Goal: Task Accomplishment & Management: Use online tool/utility

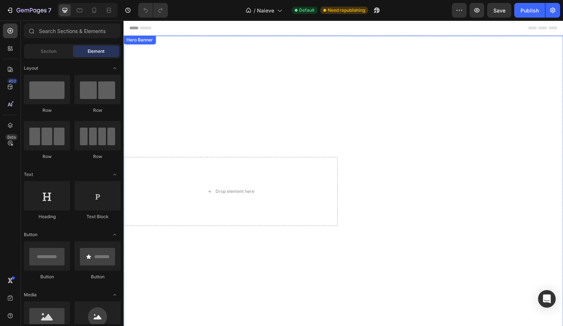
scroll to position [203, 0]
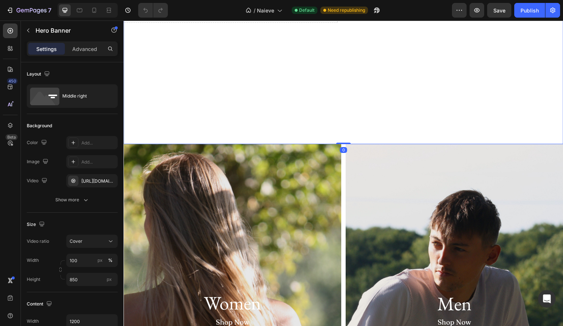
drag, startPoint x: 344, startPoint y: 152, endPoint x: 344, endPoint y: 146, distance: 5.9
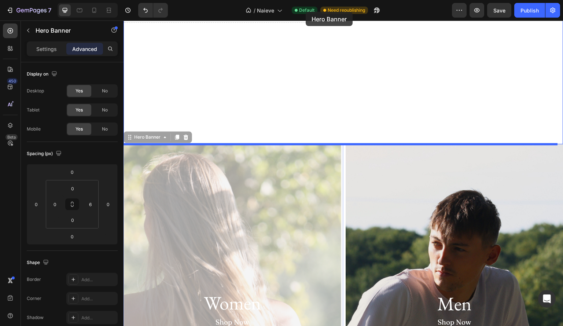
scroll to position [0, 0]
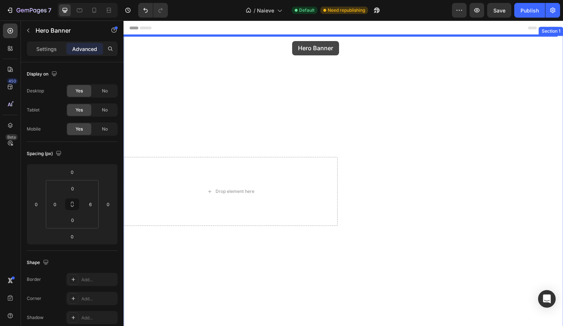
drag, startPoint x: 302, startPoint y: 172, endPoint x: 291, endPoint y: 40, distance: 133.2
type input "16"
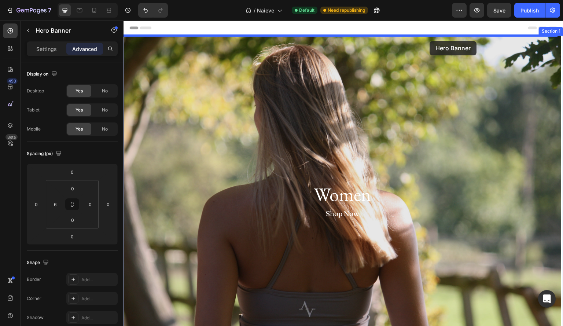
drag, startPoint x: 387, startPoint y: 170, endPoint x: 429, endPoint y: 41, distance: 135.8
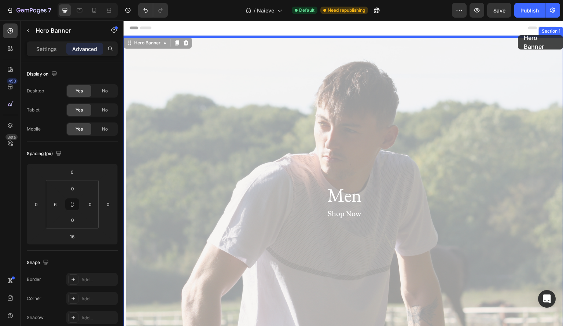
drag, startPoint x: 261, startPoint y: 99, endPoint x: 518, endPoint y: 35, distance: 265.6
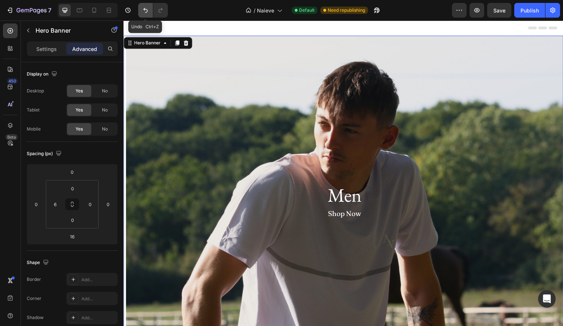
click at [147, 13] on icon "Undo/Redo" at bounding box center [145, 10] width 7 height 7
type input "0"
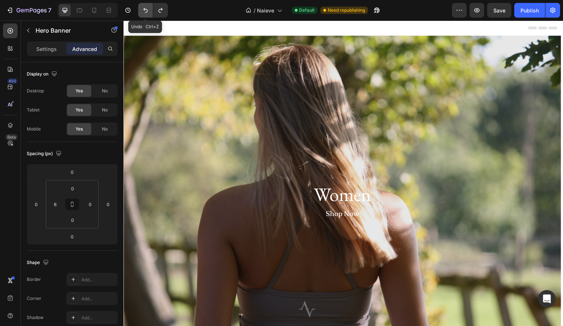
click at [147, 12] on icon "Undo/Redo" at bounding box center [145, 10] width 7 height 7
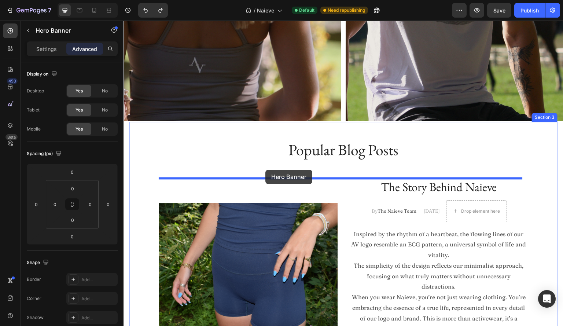
scroll to position [593, 0]
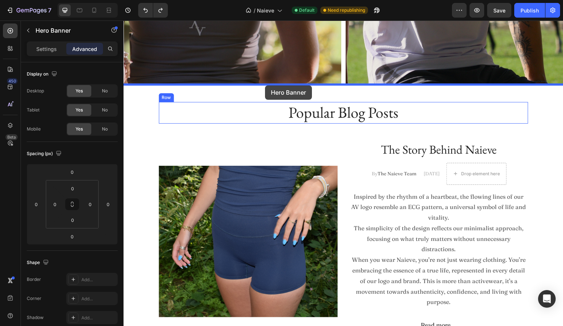
drag, startPoint x: 288, startPoint y: 67, endPoint x: 265, endPoint y: 85, distance: 28.7
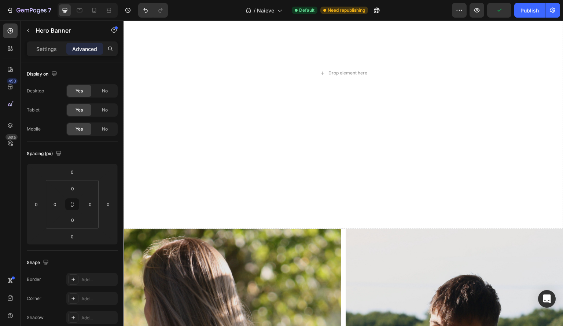
scroll to position [118, 0]
click at [319, 112] on div "Drop element here" at bounding box center [344, 74] width 440 height 312
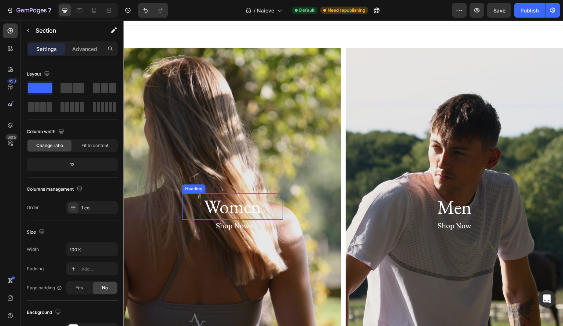
scroll to position [0, 0]
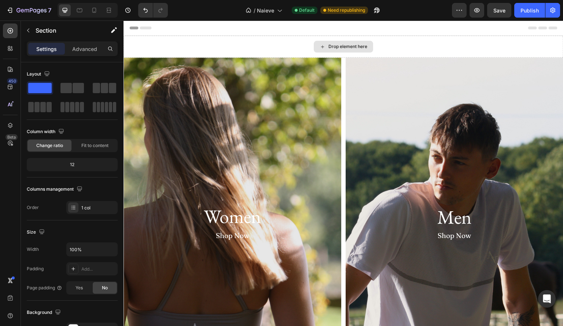
click at [274, 38] on div "Drop element here" at bounding box center [344, 47] width 440 height 22
click at [276, 46] on div "Drop element here" at bounding box center [344, 47] width 440 height 22
click at [448, 52] on div "Drop element here" at bounding box center [344, 47] width 440 height 22
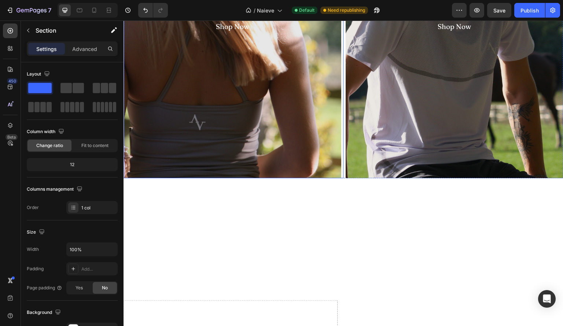
scroll to position [205, 0]
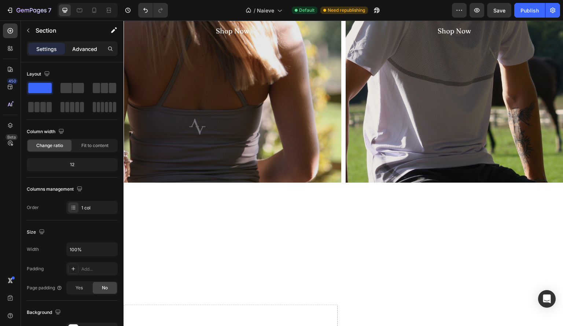
click at [83, 46] on p "Advanced" at bounding box center [84, 49] width 25 height 8
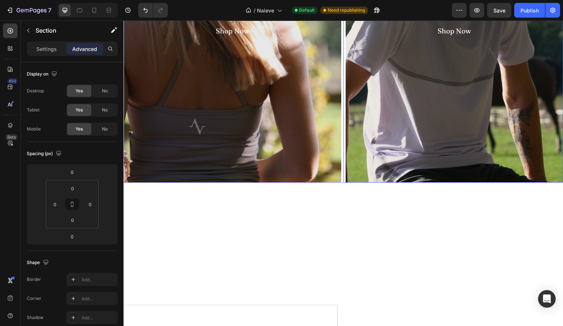
click at [344, 122] on div "Men Heading Shop Now Text Block Row Hero Banner" at bounding box center [454, 18] width 220 height 330
click at [352, 162] on div "Overlay" at bounding box center [455, 18] width 218 height 330
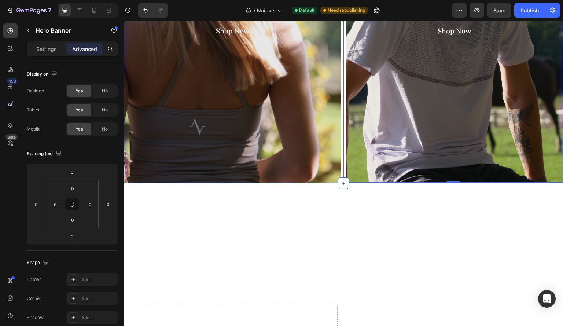
click at [338, 182] on div at bounding box center [344, 183] width 12 height 12
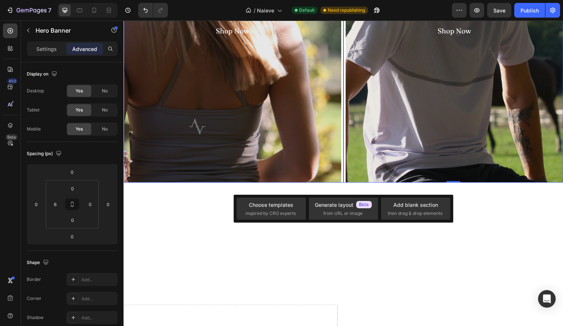
click at [338, 166] on div "Overlay" at bounding box center [233, 18] width 218 height 330
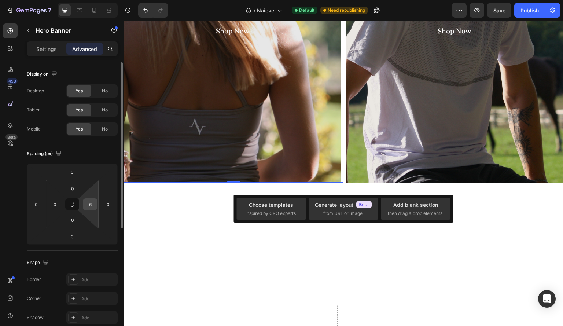
click at [90, 203] on input "6" at bounding box center [90, 204] width 11 height 11
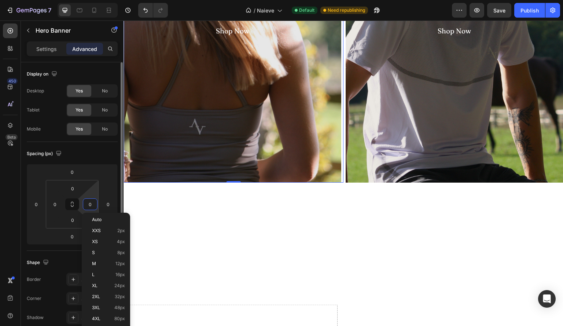
type input "0"
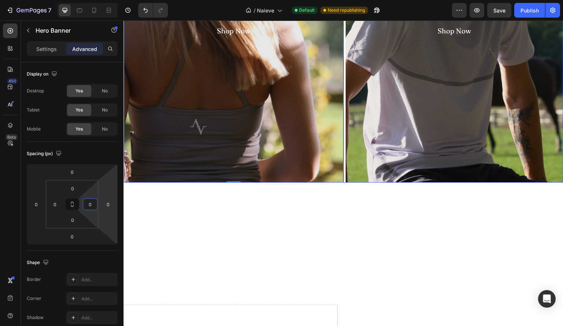
click at [344, 159] on div "Men Heading Shop Now Text Block Row Hero Banner" at bounding box center [454, 18] width 220 height 330
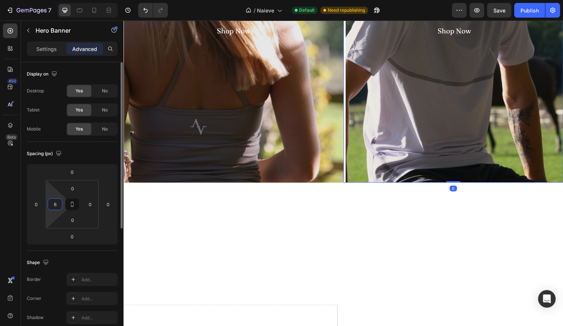
click at [53, 208] on input "6" at bounding box center [54, 204] width 11 height 11
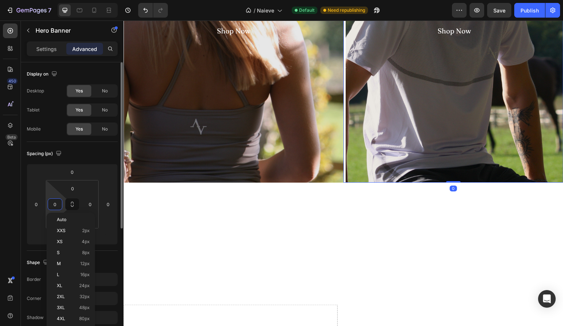
type input "0"
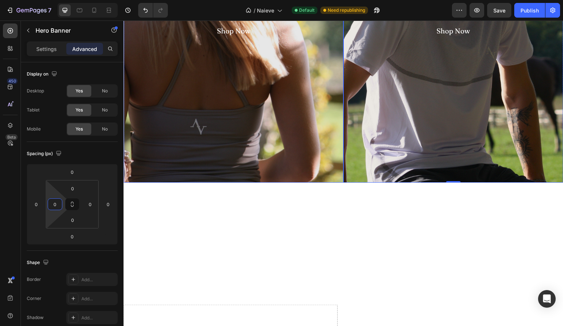
click at [171, 183] on div "Women Heading Row Shop Now Text Block Hero Banner Men Heading Shop Now Text Blo…" at bounding box center [344, 18] width 440 height 330
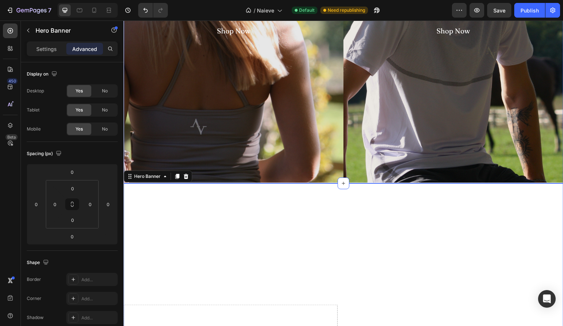
click at [192, 183] on div "Women Heading Row Shop Now Text Block Hero Banner Men Heading Shop Now Text Blo…" at bounding box center [344, 18] width 440 height 330
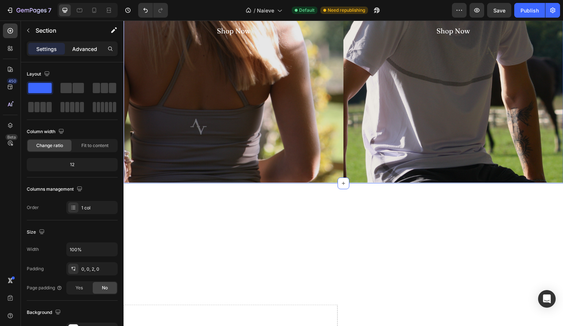
click at [85, 51] on p "Advanced" at bounding box center [84, 49] width 25 height 8
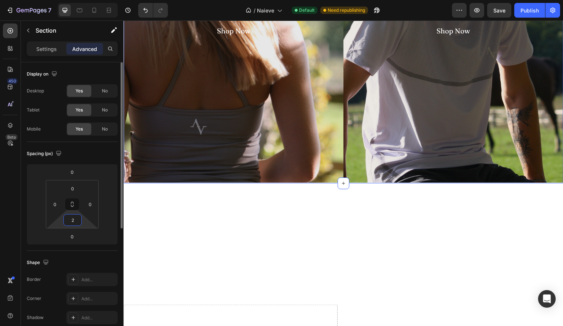
click at [73, 224] on input "2" at bounding box center [72, 219] width 15 height 11
type input "0"
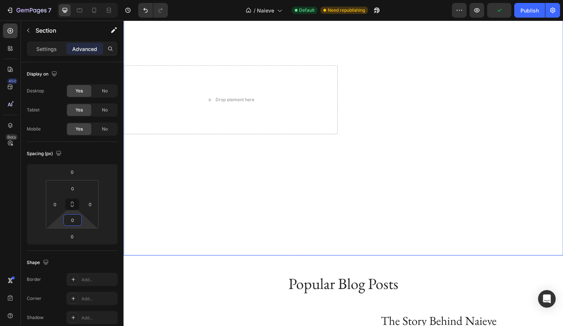
click at [358, 219] on div "Overlay" at bounding box center [344, 100] width 440 height 312
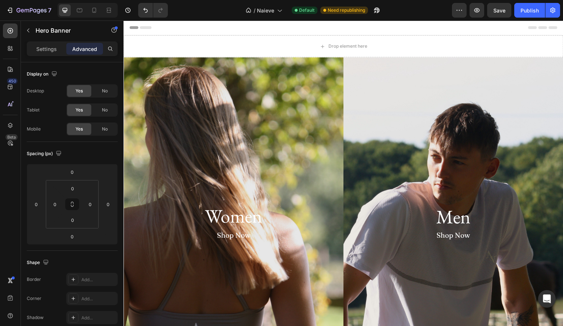
scroll to position [0, 0]
click at [481, 12] on button "button" at bounding box center [477, 10] width 15 height 15
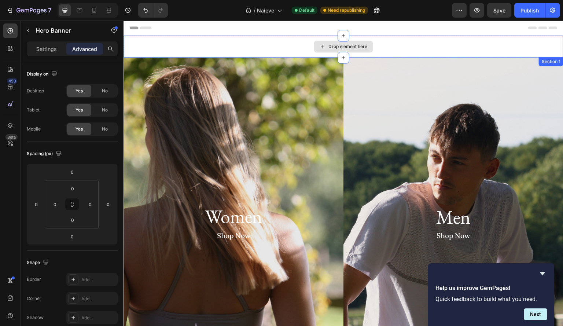
click at [396, 45] on div "Drop element here" at bounding box center [344, 47] width 440 height 22
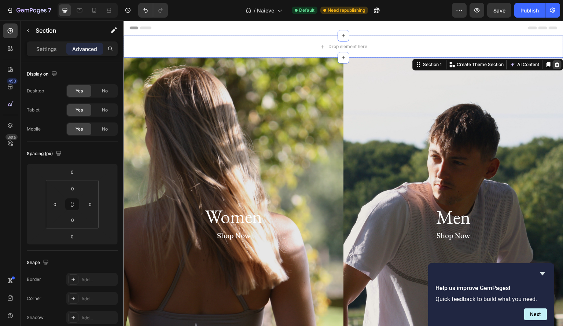
click at [554, 60] on div at bounding box center [557, 64] width 9 height 9
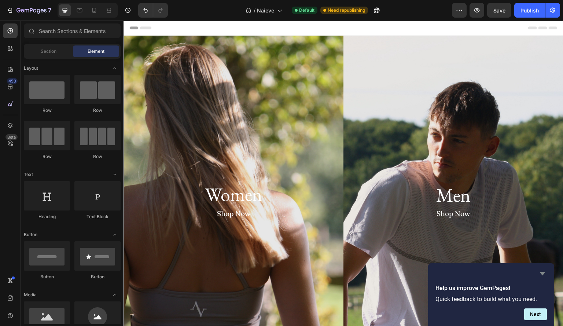
click at [541, 272] on icon "Hide survey" at bounding box center [542, 273] width 4 height 3
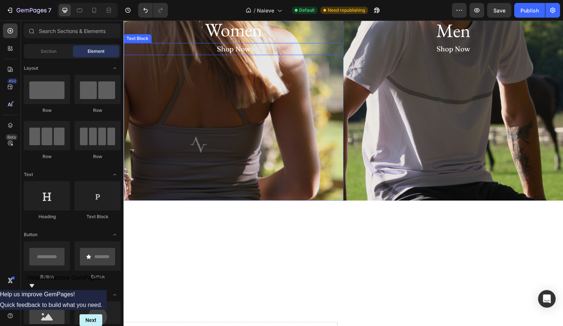
scroll to position [198, 0]
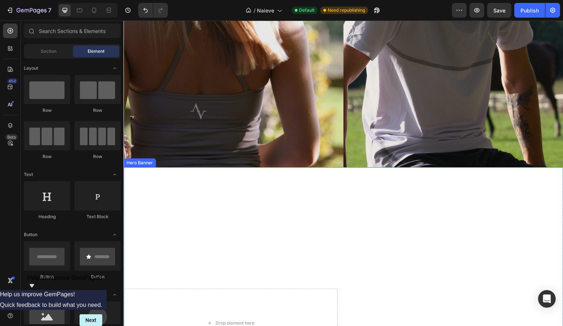
click at [279, 207] on div "Overlay" at bounding box center [344, 323] width 440 height 312
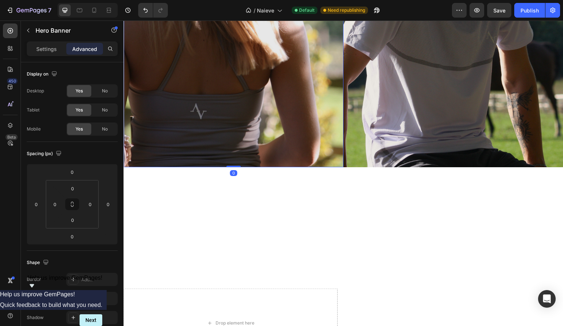
click at [194, 165] on div "Overlay" at bounding box center [234, 3] width 220 height 330
click at [202, 189] on div "Overlay" at bounding box center [344, 323] width 440 height 312
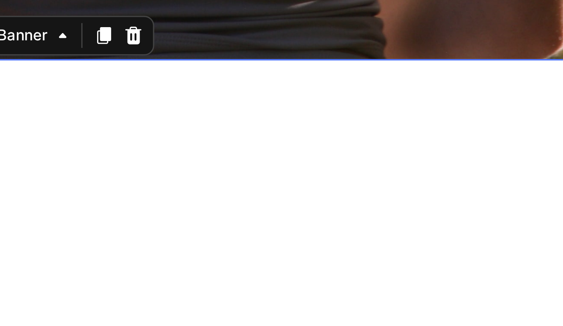
scroll to position [165, 0]
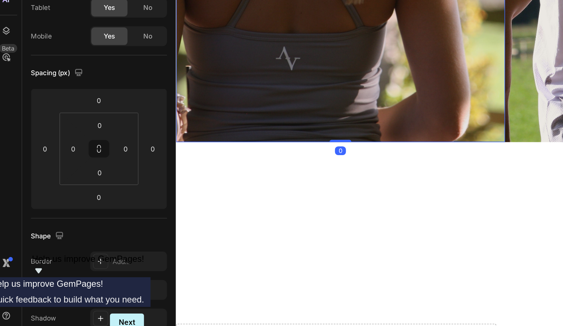
scroll to position [0, 0]
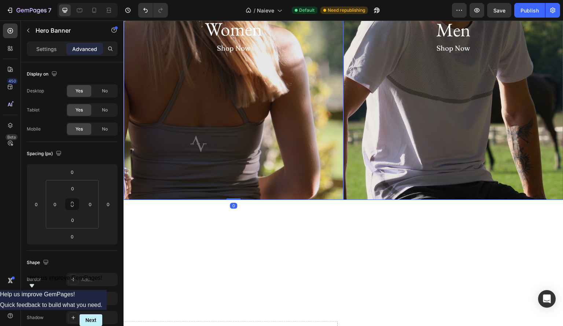
click at [410, 177] on div "Overlay" at bounding box center [454, 35] width 220 height 330
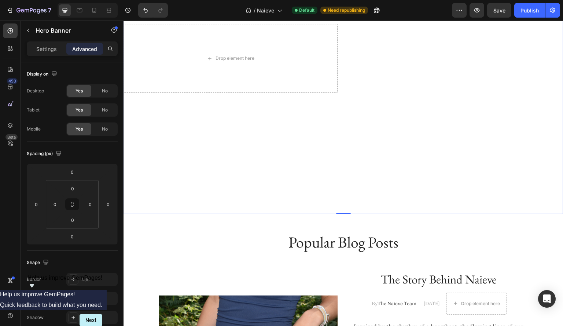
scroll to position [581, 0]
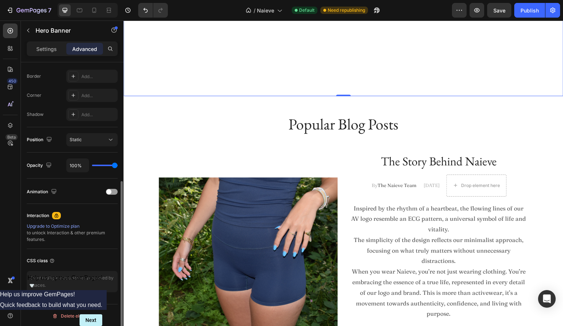
scroll to position [203, 0]
click at [43, 48] on p "Settings" at bounding box center [46, 49] width 21 height 8
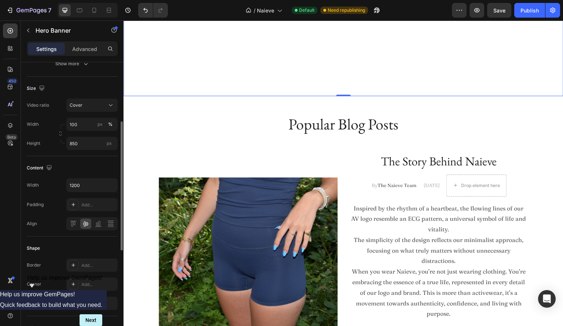
scroll to position [134, 0]
click at [89, 148] on input "850" at bounding box center [91, 145] width 51 height 13
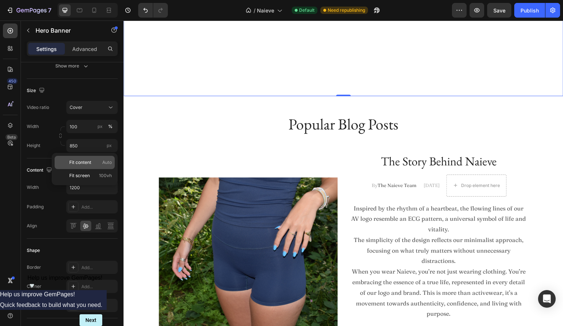
click at [94, 162] on p "Fit content Auto" at bounding box center [90, 162] width 43 height 7
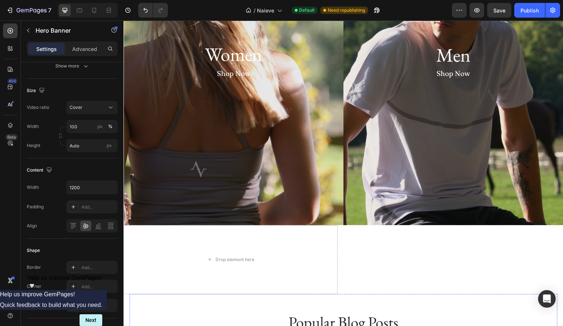
scroll to position [224, 0]
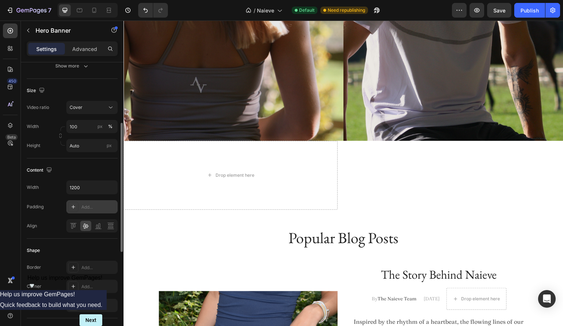
click at [87, 207] on div "Add..." at bounding box center [98, 207] width 34 height 7
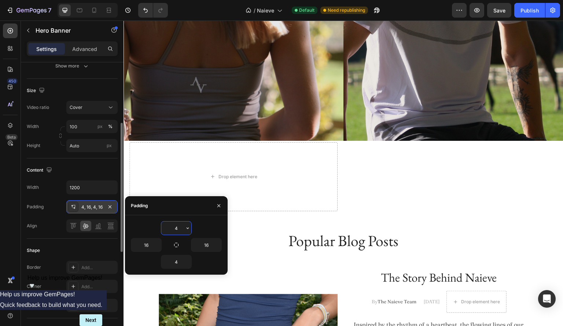
click at [56, 224] on div "Align" at bounding box center [72, 225] width 91 height 13
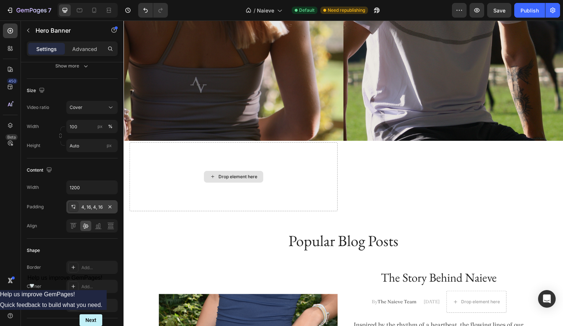
click at [214, 185] on div "Drop element here" at bounding box center [233, 176] width 208 height 69
click at [86, 140] on input "Auto" at bounding box center [91, 145] width 51 height 13
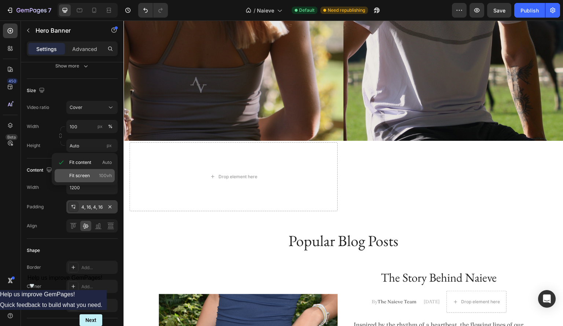
click at [87, 173] on span "Fit screen" at bounding box center [79, 175] width 21 height 7
type input "100 vh"
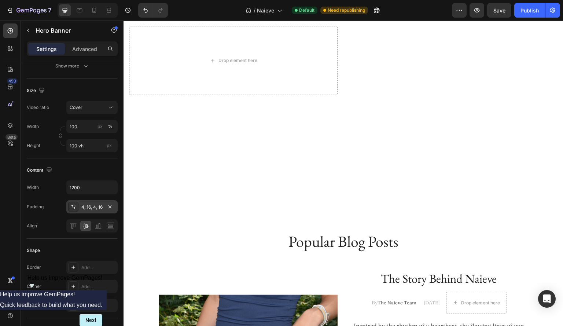
scroll to position [458, 0]
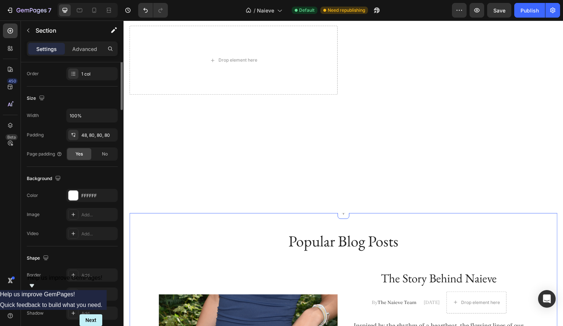
scroll to position [0, 0]
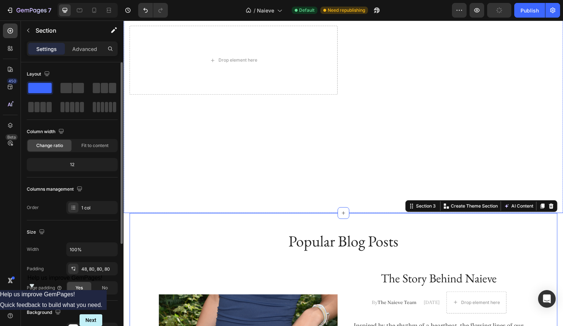
click at [319, 185] on div "Overlay" at bounding box center [344, 60] width 440 height 306
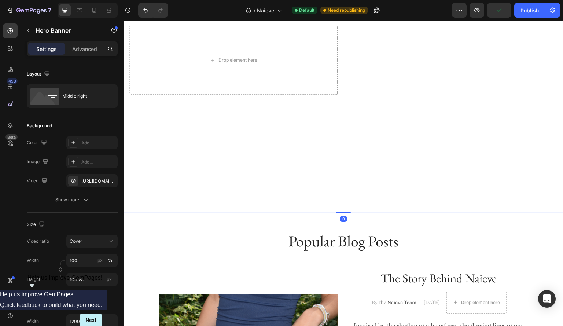
click at [319, 185] on div "Overlay" at bounding box center [344, 60] width 440 height 306
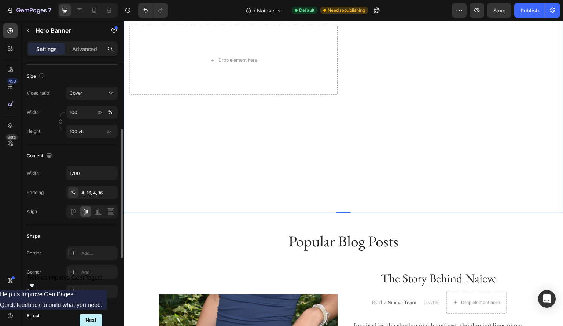
scroll to position [148, 0]
click at [95, 194] on div "4, 16, 4, 16" at bounding box center [91, 193] width 21 height 7
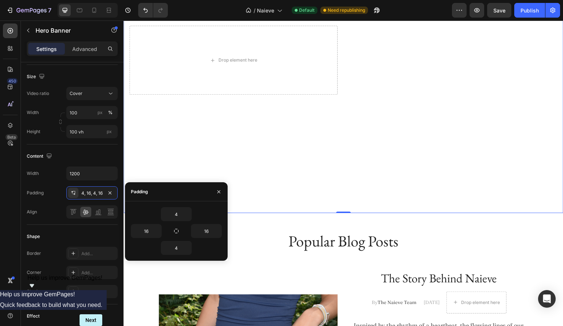
click at [201, 244] on div "4" at bounding box center [176, 248] width 91 height 14
click at [109, 191] on icon "button" at bounding box center [110, 193] width 6 height 6
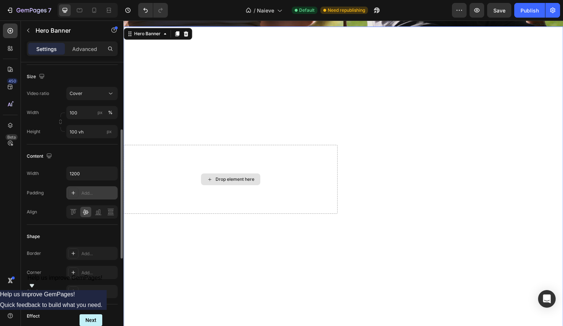
scroll to position [343, 0]
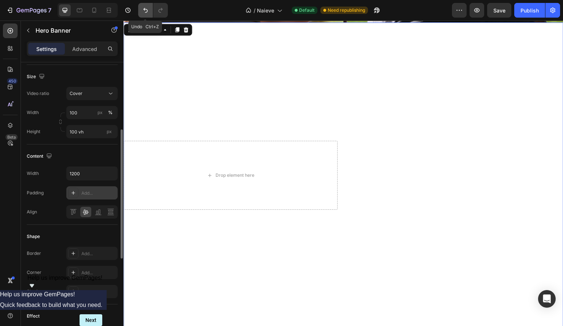
click at [140, 9] on button "Undo/Redo" at bounding box center [145, 10] width 15 height 15
click at [159, 7] on icon "Undo/Redo" at bounding box center [160, 10] width 7 height 7
click at [147, 8] on icon "Undo/Redo" at bounding box center [145, 10] width 7 height 7
click at [165, 8] on button "Undo/Redo" at bounding box center [160, 10] width 15 height 15
type input "0"
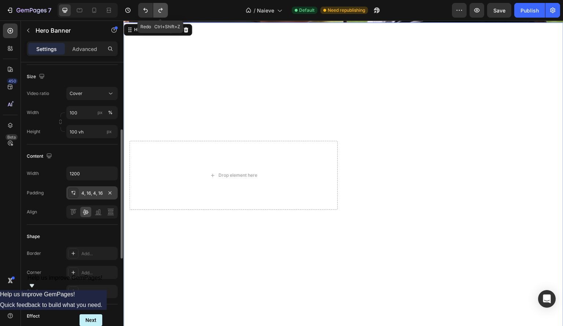
type input "0"
click at [148, 11] on icon "Undo/Redo" at bounding box center [145, 10] width 7 height 7
type input "4"
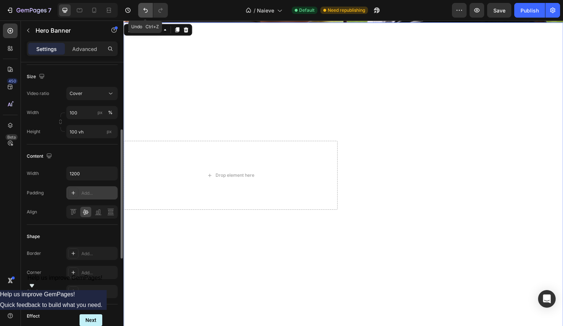
type input "16"
type input "4"
click at [91, 192] on div "4, 16, 4, 16" at bounding box center [91, 193] width 21 height 7
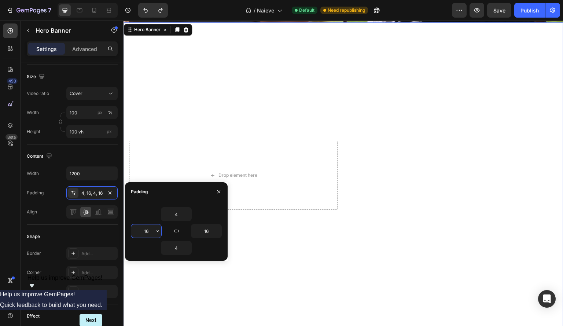
click at [152, 231] on input "16" at bounding box center [146, 230] width 30 height 13
click at [157, 232] on icon "button" at bounding box center [158, 231] width 6 height 6
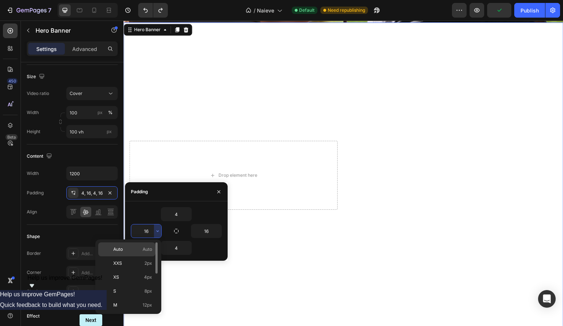
click at [132, 250] on p "Auto Auto" at bounding box center [132, 249] width 39 height 7
type input "Auto"
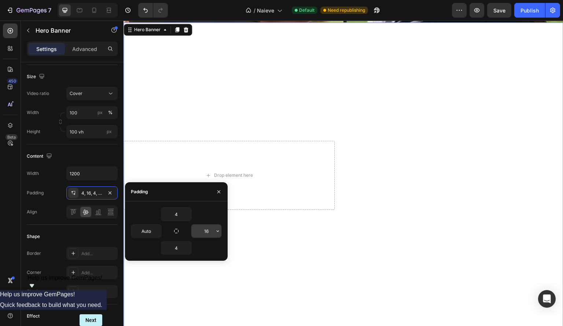
click at [198, 234] on input "16" at bounding box center [206, 230] width 30 height 13
click at [220, 232] on icon "button" at bounding box center [218, 231] width 6 height 6
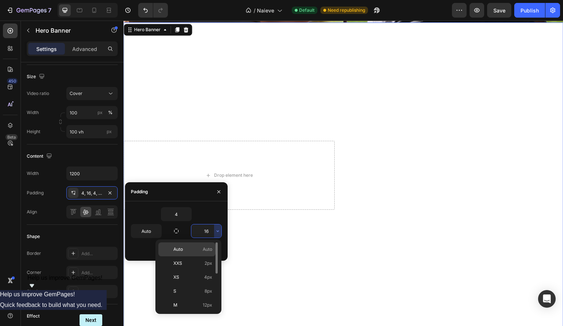
click at [201, 245] on div "Auto Auto" at bounding box center [186, 249] width 57 height 14
type input "Auto"
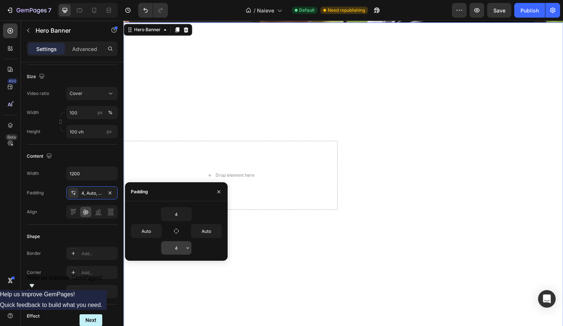
click at [183, 246] on input "4" at bounding box center [176, 247] width 30 height 13
click at [186, 251] on button "button" at bounding box center [187, 247] width 7 height 13
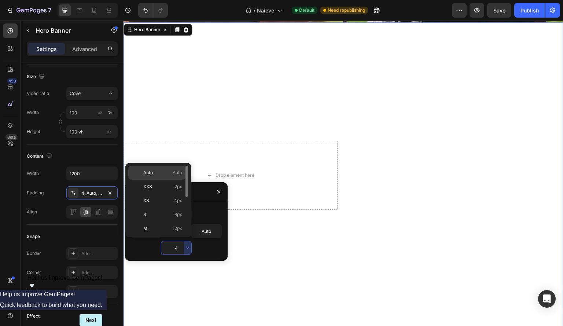
click at [164, 174] on p "Auto Auto" at bounding box center [162, 172] width 39 height 7
type input "Auto"
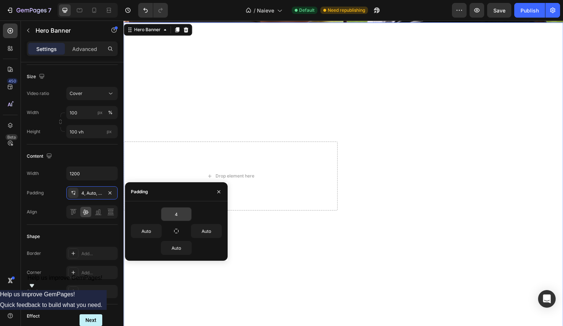
click at [184, 209] on input "4" at bounding box center [176, 214] width 30 height 13
click at [190, 215] on icon "button" at bounding box center [188, 214] width 6 height 6
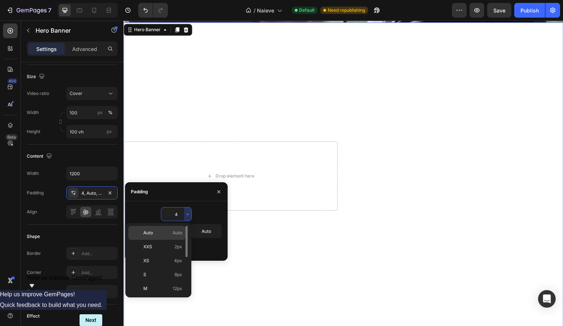
click at [165, 231] on p "Auto Auto" at bounding box center [162, 233] width 39 height 7
type input "Auto"
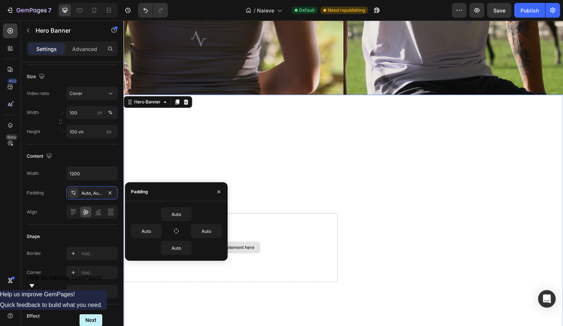
scroll to position [270, 0]
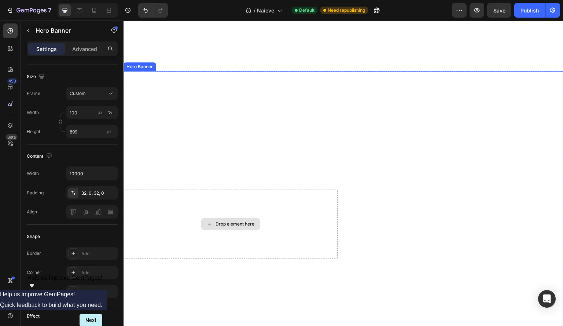
scroll to position [443, 0]
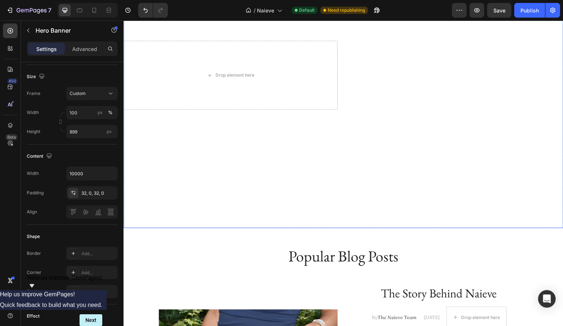
click at [265, 181] on div "Overlay" at bounding box center [344, 75] width 440 height 306
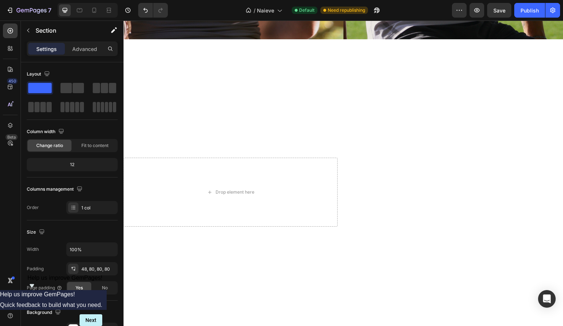
scroll to position [327, 0]
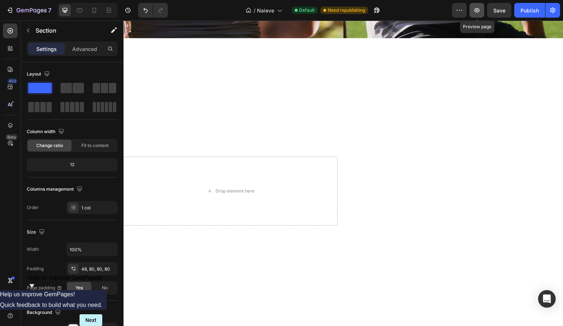
click at [475, 13] on icon "button" at bounding box center [476, 10] width 7 height 7
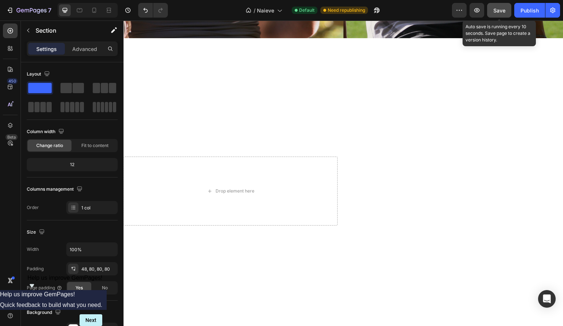
click at [495, 8] on span "Save" at bounding box center [499, 10] width 12 height 6
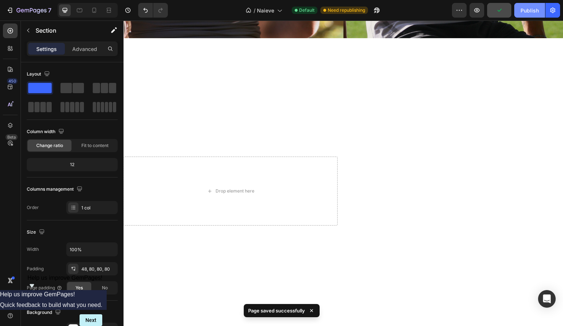
click at [519, 4] on button "Publish" at bounding box center [529, 10] width 31 height 15
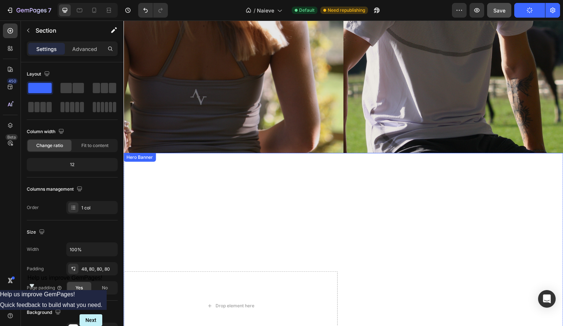
scroll to position [212, 0]
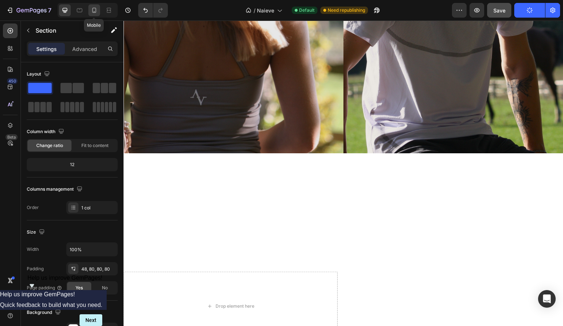
click at [91, 7] on icon at bounding box center [94, 10] width 7 height 7
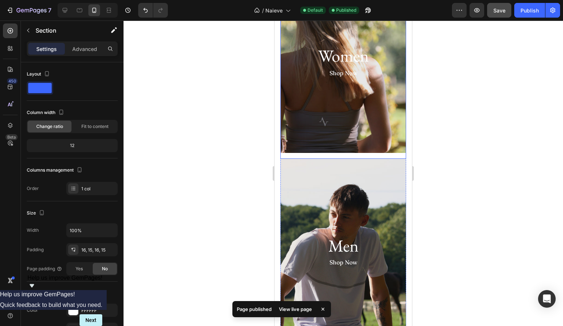
scroll to position [60, 0]
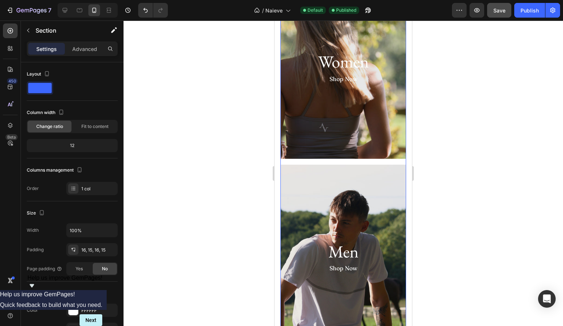
click at [354, 162] on div "Women Heading Row Shop Now Text Block Hero Banner" at bounding box center [343, 69] width 126 height 189
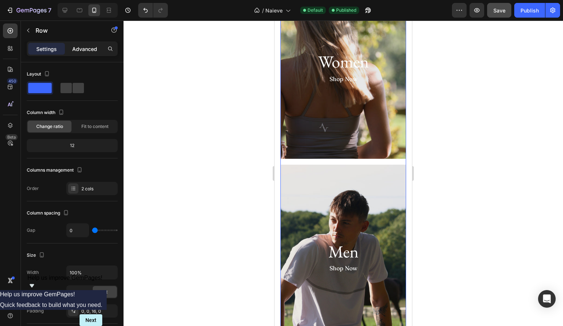
click at [84, 47] on p "Advanced" at bounding box center [84, 49] width 25 height 8
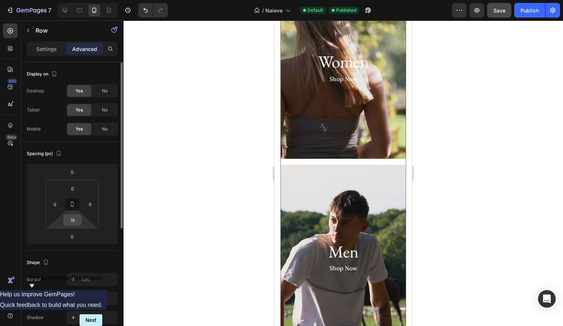
click at [79, 217] on input "16" at bounding box center [72, 219] width 15 height 11
type input "0"
click at [177, 214] on div at bounding box center [344, 173] width 440 height 305
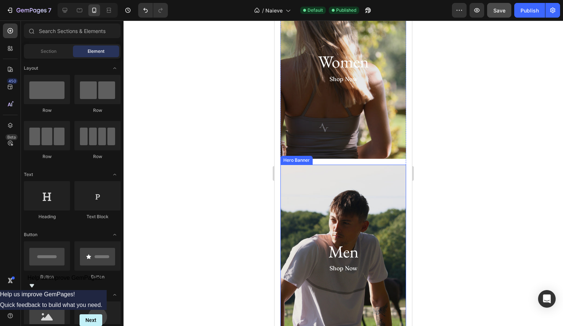
click at [352, 169] on div "Overlay" at bounding box center [343, 256] width 126 height 183
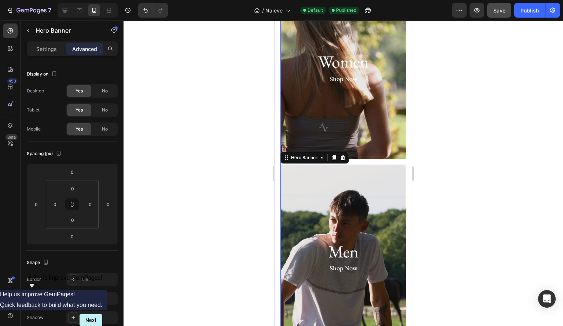
click at [355, 161] on div "Women Heading Row Shop Now Text Block Hero Banner" at bounding box center [343, 69] width 126 height 189
click at [355, 165] on div "Men Heading Shop Now Text Block Row" at bounding box center [343, 256] width 126 height 183
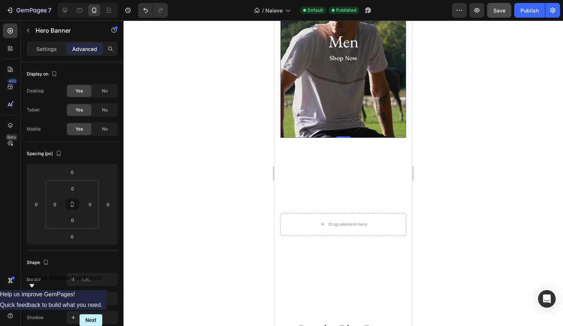
scroll to position [271, 0]
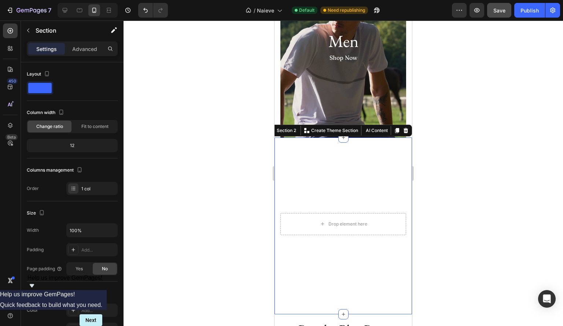
click at [316, 139] on div "Inspired by nature, designed for life Text Block Welcome to Naieve Activewear T…" at bounding box center [343, 225] width 137 height 177
click at [84, 49] on p "Advanced" at bounding box center [84, 49] width 25 height 8
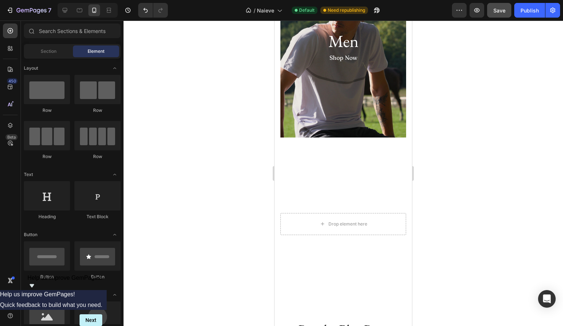
click at [47, 47] on div "Section" at bounding box center [48, 51] width 46 height 12
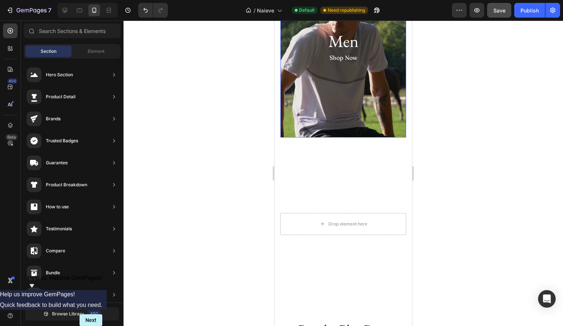
click at [332, 76] on div "Overlay" at bounding box center [343, 45] width 126 height 183
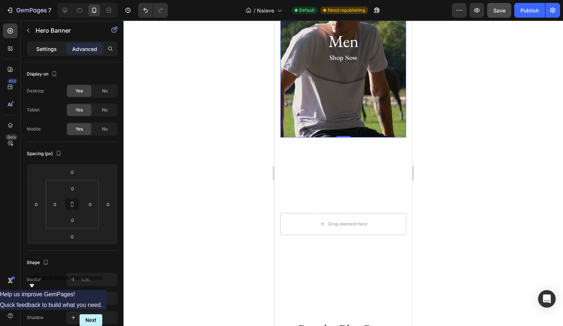
click at [45, 51] on p "Settings" at bounding box center [46, 49] width 21 height 8
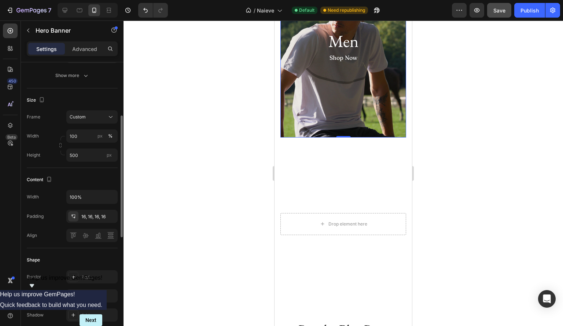
scroll to position [124, 0]
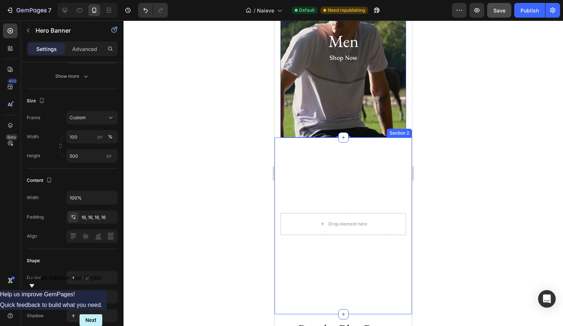
click at [321, 155] on div "Overlay" at bounding box center [343, 225] width 137 height 165
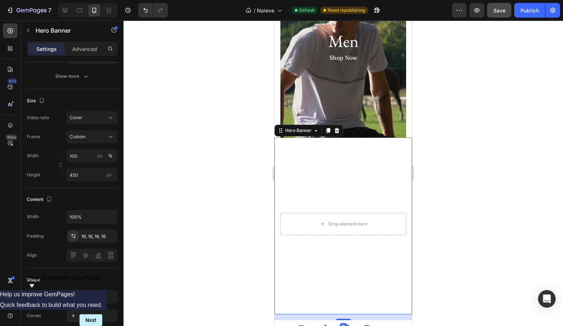
click at [98, 42] on div "Settings Advanced" at bounding box center [72, 48] width 91 height 15
click at [92, 46] on p "Advanced" at bounding box center [84, 49] width 25 height 8
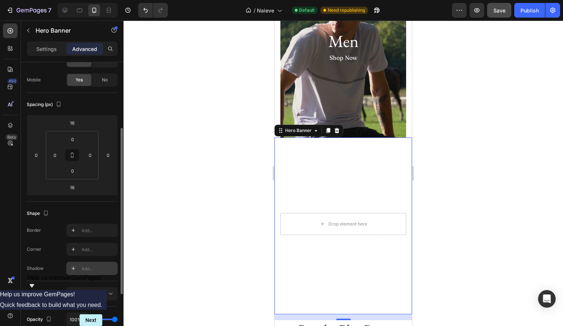
scroll to position [44, 0]
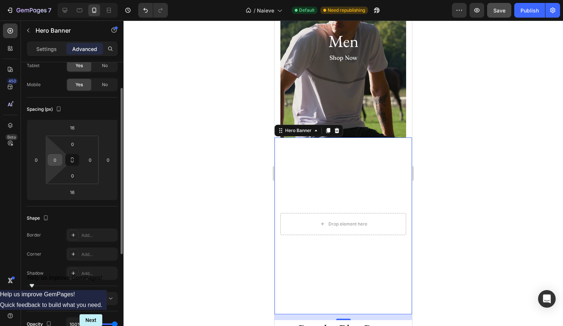
click at [56, 156] on input "0" at bounding box center [54, 159] width 11 height 11
type input "8"
type input "16"
click at [92, 159] on input "0" at bounding box center [90, 159] width 11 height 11
type input "16"
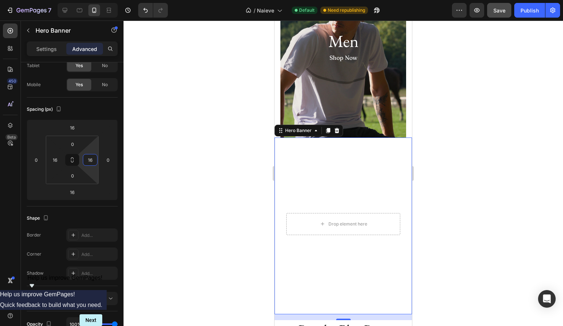
click at [473, 183] on div at bounding box center [344, 173] width 440 height 305
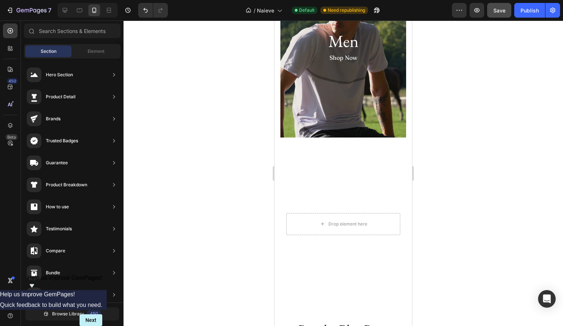
click at [473, 183] on div at bounding box center [344, 173] width 440 height 305
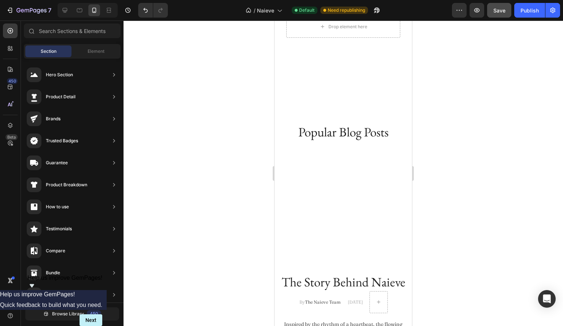
scroll to position [468, 0]
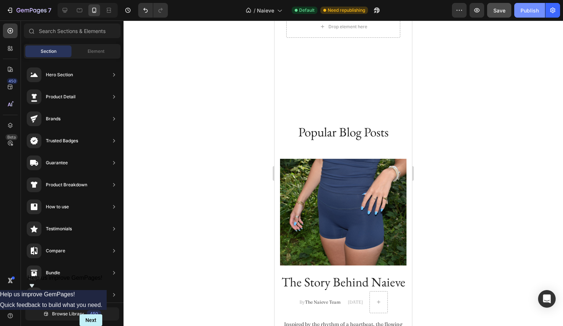
click at [521, 9] on div "Publish" at bounding box center [530, 11] width 18 height 8
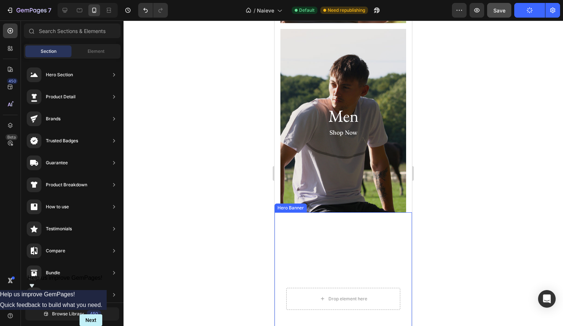
scroll to position [305, 0]
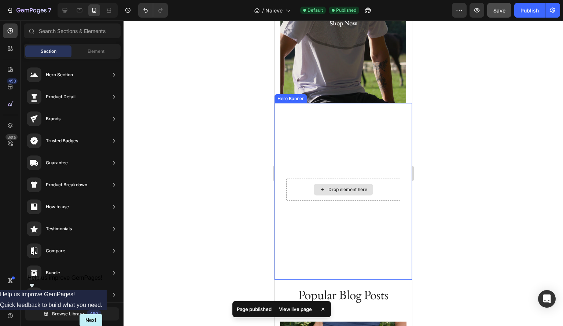
click at [348, 184] on div "Drop element here" at bounding box center [343, 190] width 59 height 12
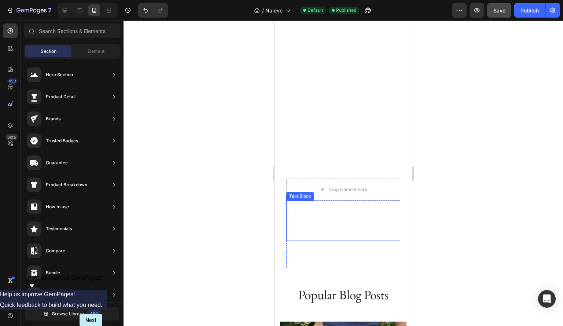
scroll to position [515, 0]
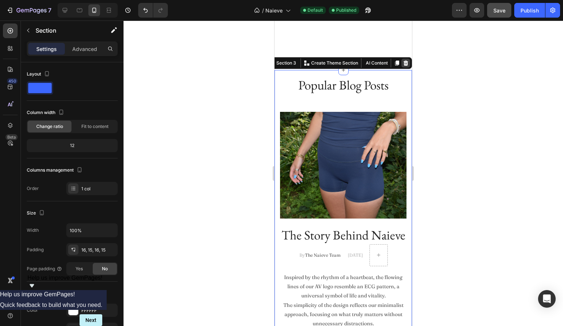
click at [404, 65] on icon at bounding box center [406, 62] width 5 height 5
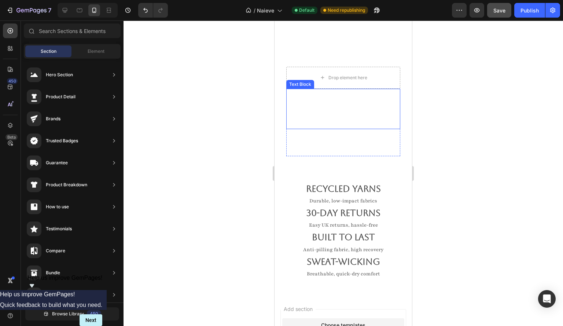
scroll to position [417, 0]
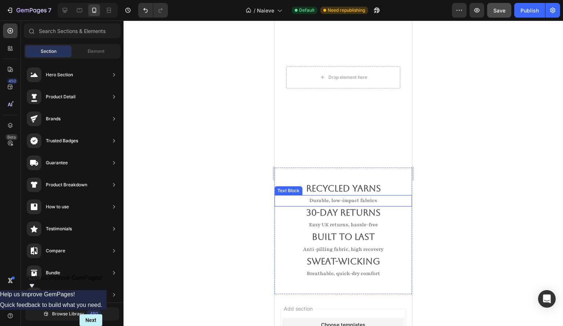
click at [375, 191] on p "Recycled Yarns" at bounding box center [343, 188] width 136 height 11
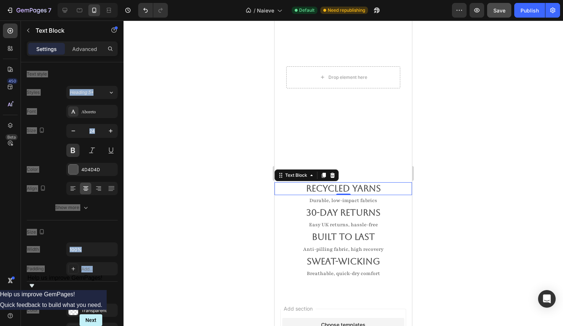
click at [238, 176] on div at bounding box center [344, 173] width 440 height 305
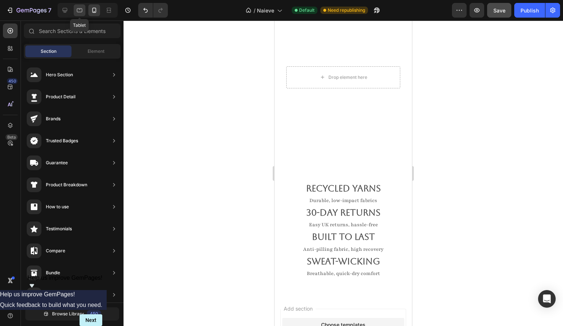
click at [75, 8] on div at bounding box center [80, 10] width 12 height 12
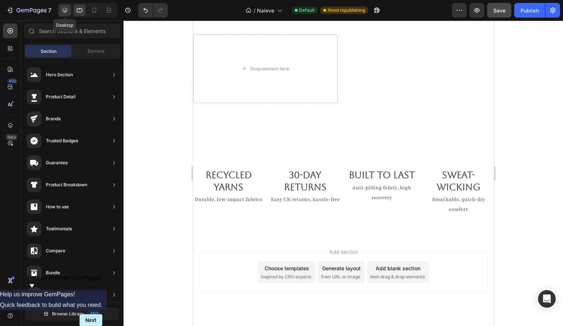
click at [65, 8] on icon at bounding box center [65, 10] width 5 height 5
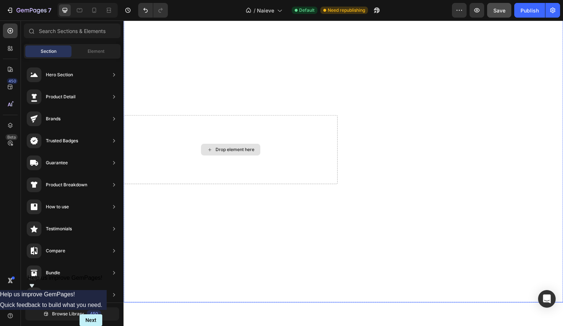
scroll to position [561, 0]
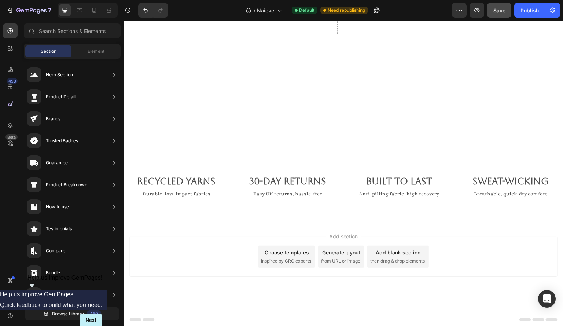
click at [320, 137] on div "Overlay" at bounding box center [344, 0] width 440 height 306
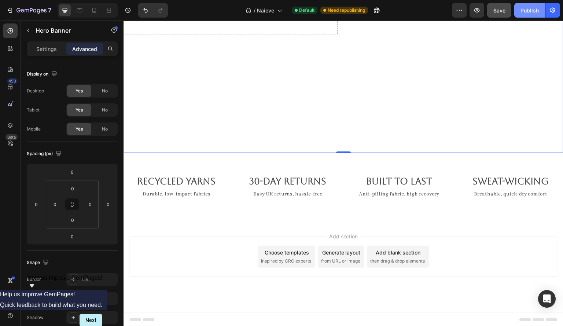
click at [524, 10] on div "Publish" at bounding box center [530, 11] width 18 height 8
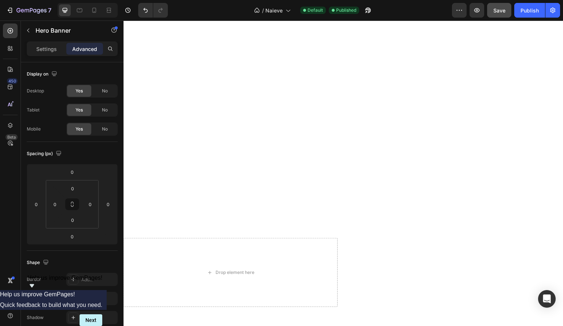
scroll to position [518, 0]
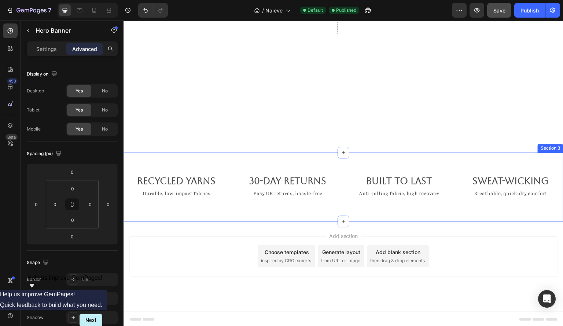
click at [248, 211] on div "Recycled Yarns Text Block Durable, low-impact fabrics Text Block 30-day returns…" at bounding box center [344, 187] width 440 height 69
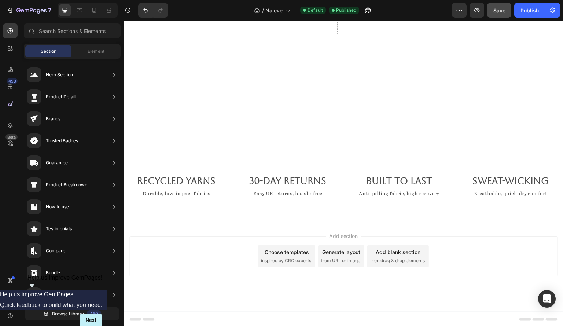
click at [202, 231] on div "Add section Choose templates inspired by CRO experts Generate layout from URL o…" at bounding box center [344, 266] width 440 height 90
click at [9, 10] on icon "button" at bounding box center [9, 10] width 7 height 7
